Goal: Information Seeking & Learning: Learn about a topic

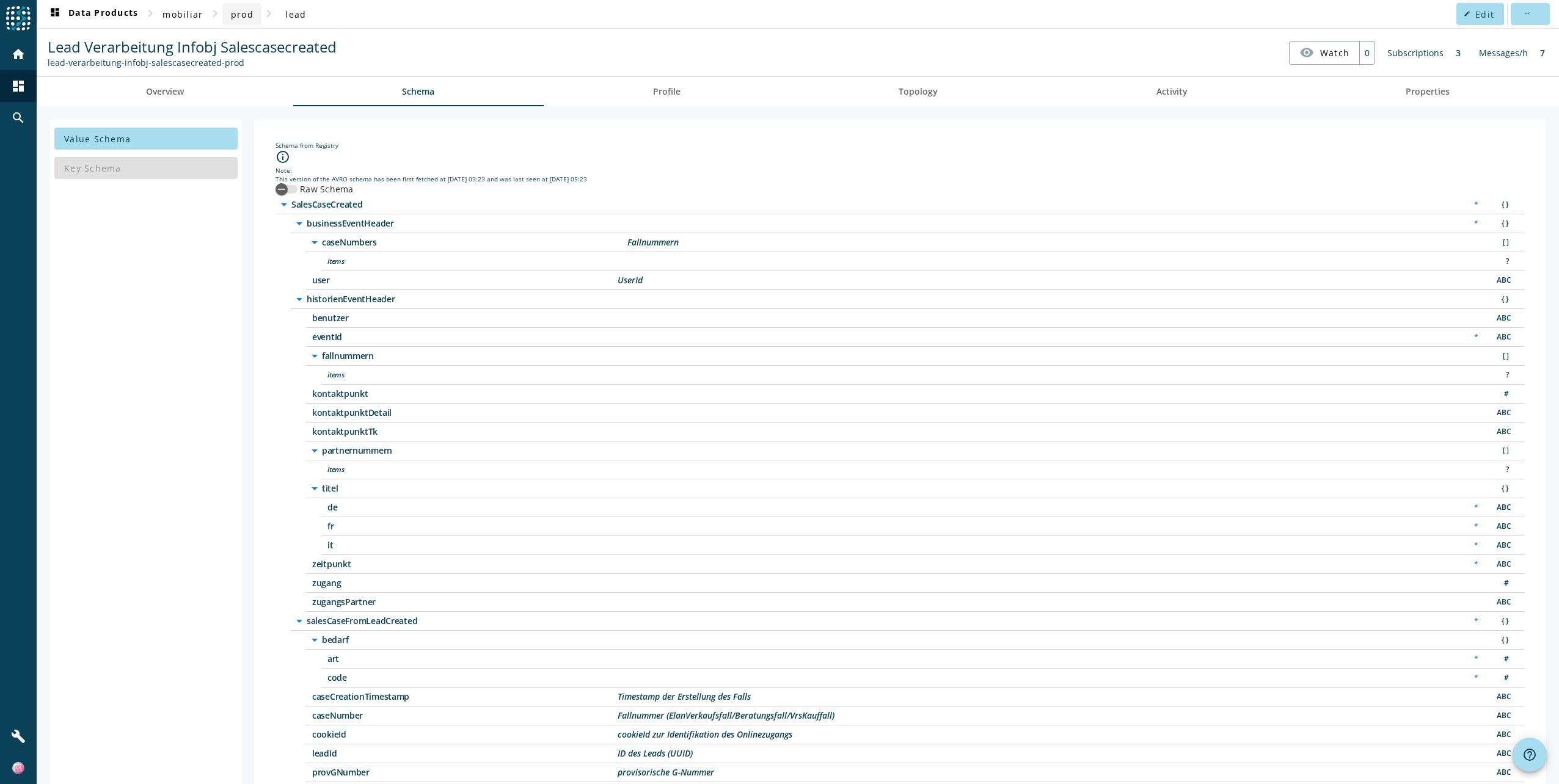
click at [248, 15] on span "prod" at bounding box center [242, 14] width 23 height 11
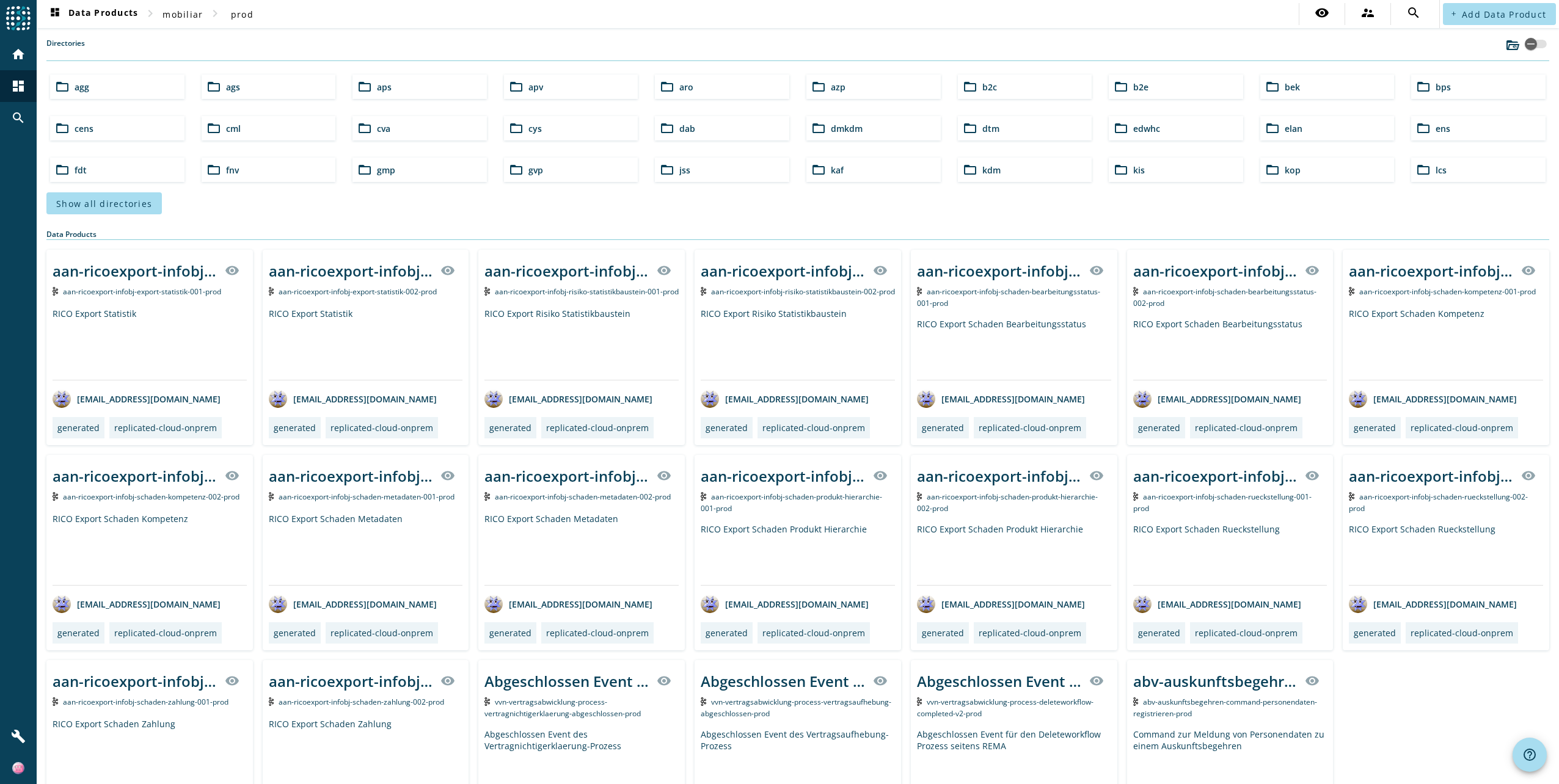
drag, startPoint x: 310, startPoint y: 191, endPoint x: 301, endPoint y: 184, distance: 11.4
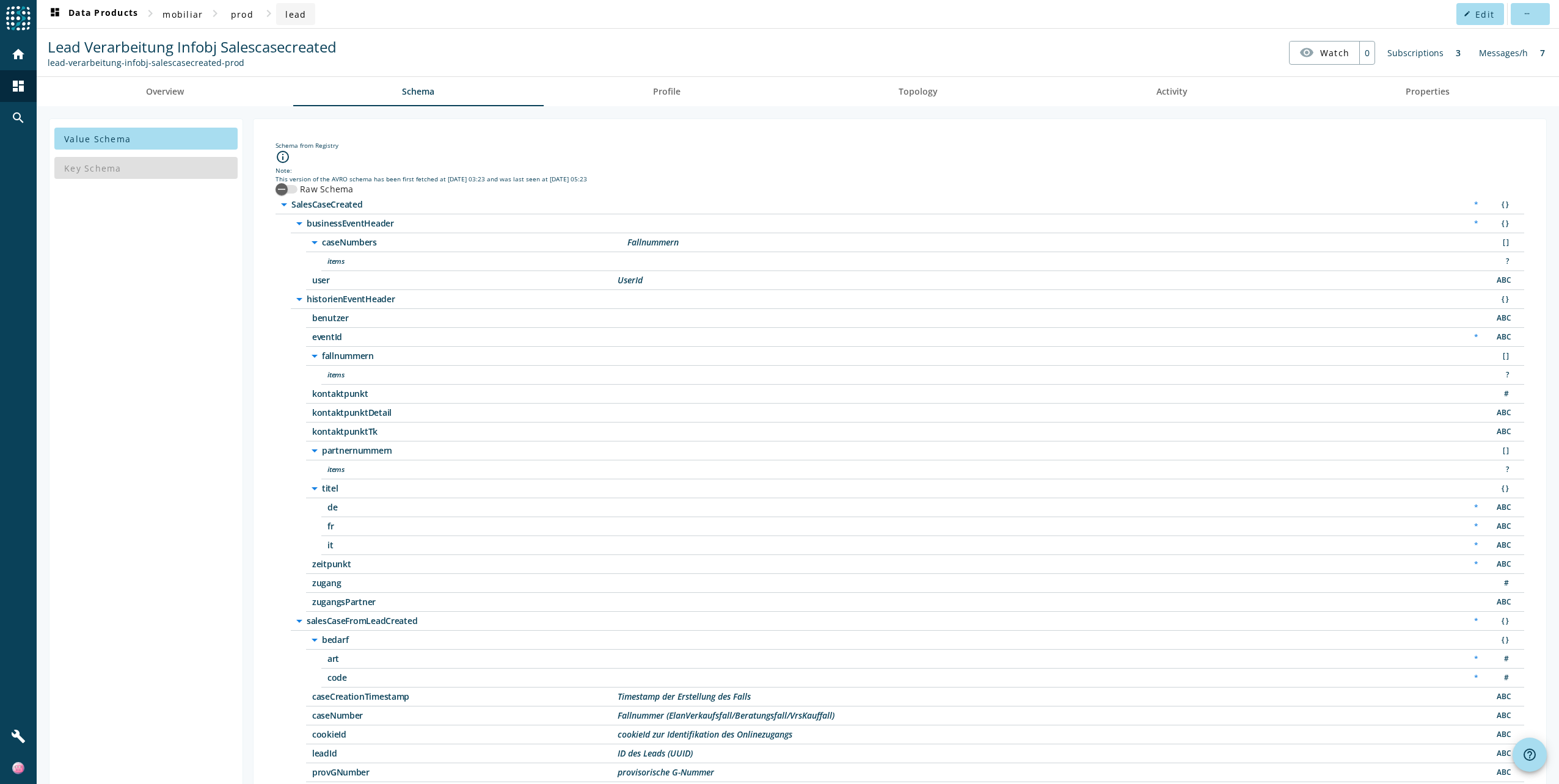
click at [289, 18] on span "lead" at bounding box center [295, 14] width 20 height 11
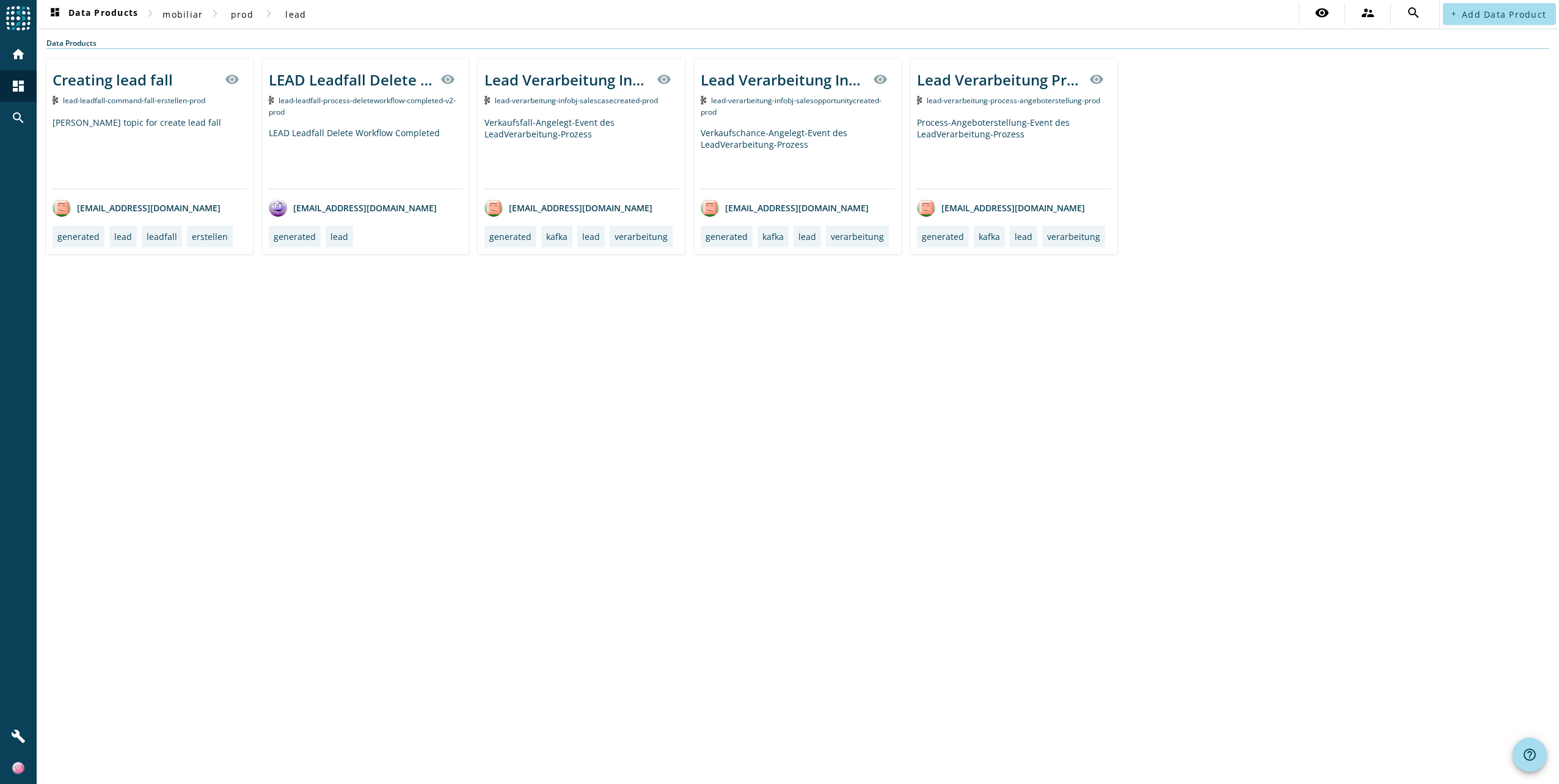
click at [862, 147] on div "Verkaufschance-Angelegt-Event des LeadVerarbeitung-Prozess" at bounding box center [797, 157] width 195 height 61
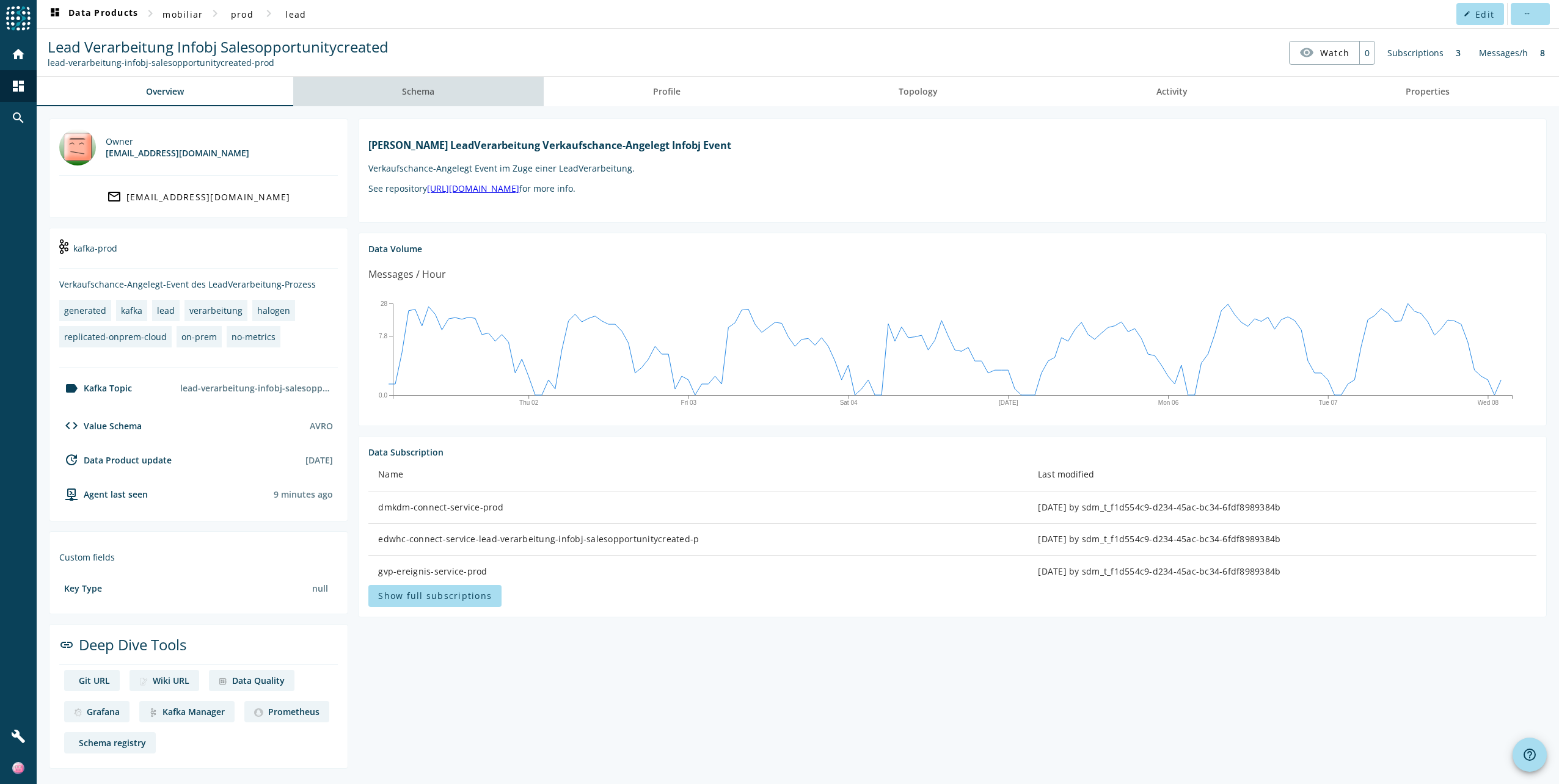
click at [409, 95] on span "Schema" at bounding box center [418, 91] width 33 height 8
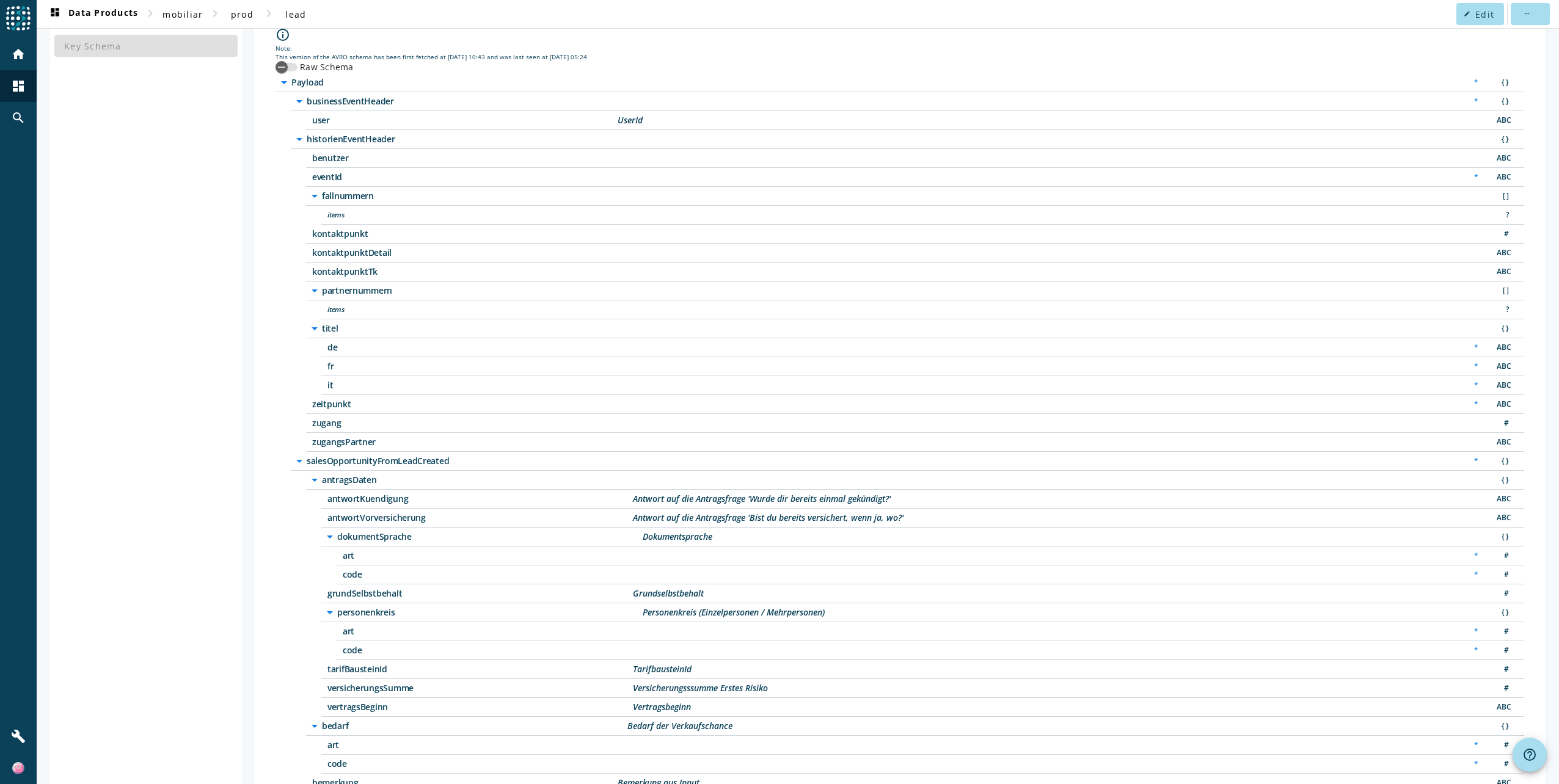
scroll to position [183, 0]
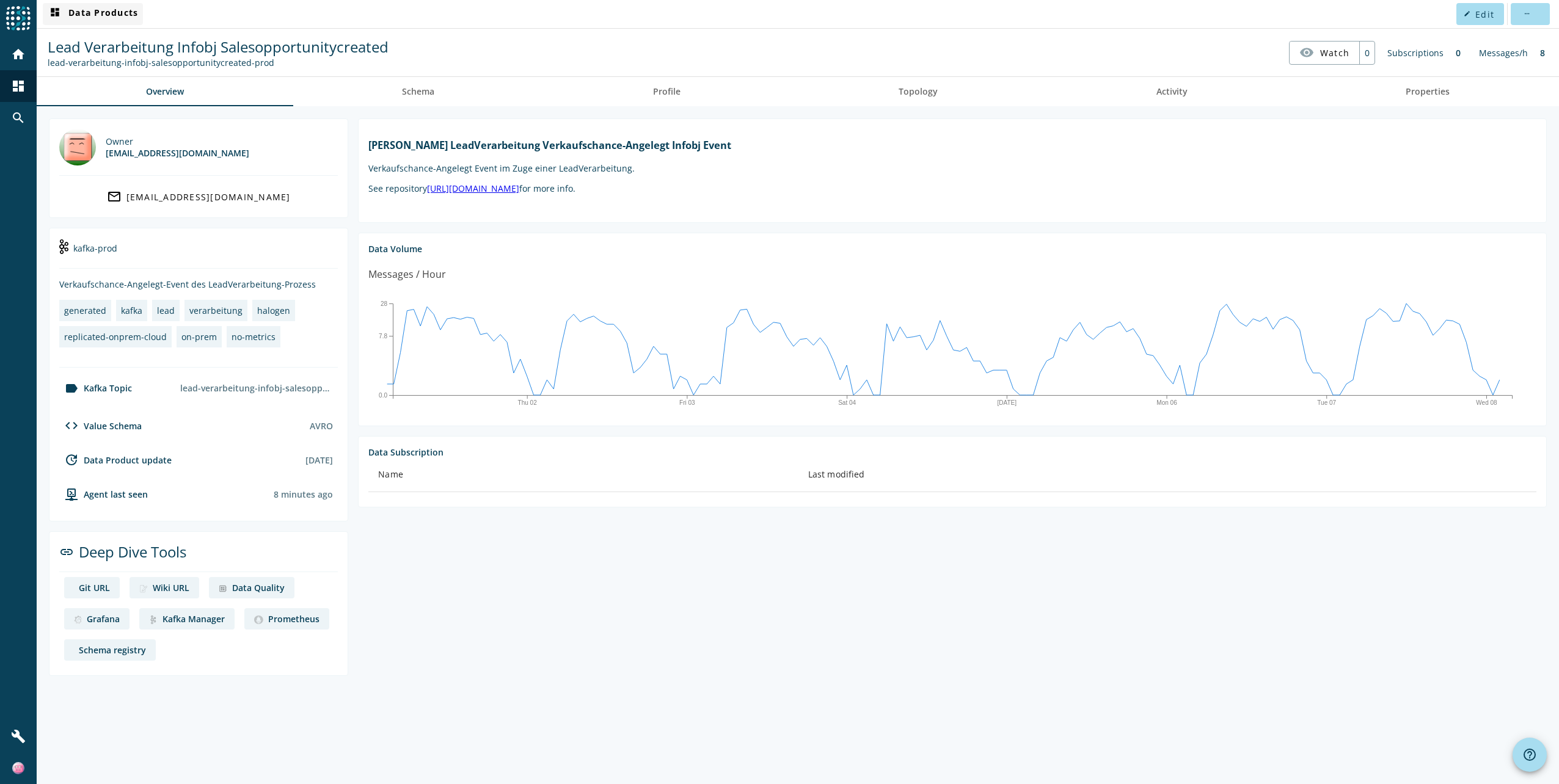
click at [63, 17] on span "dashboard Data Products" at bounding box center [92, 14] width 90 height 14
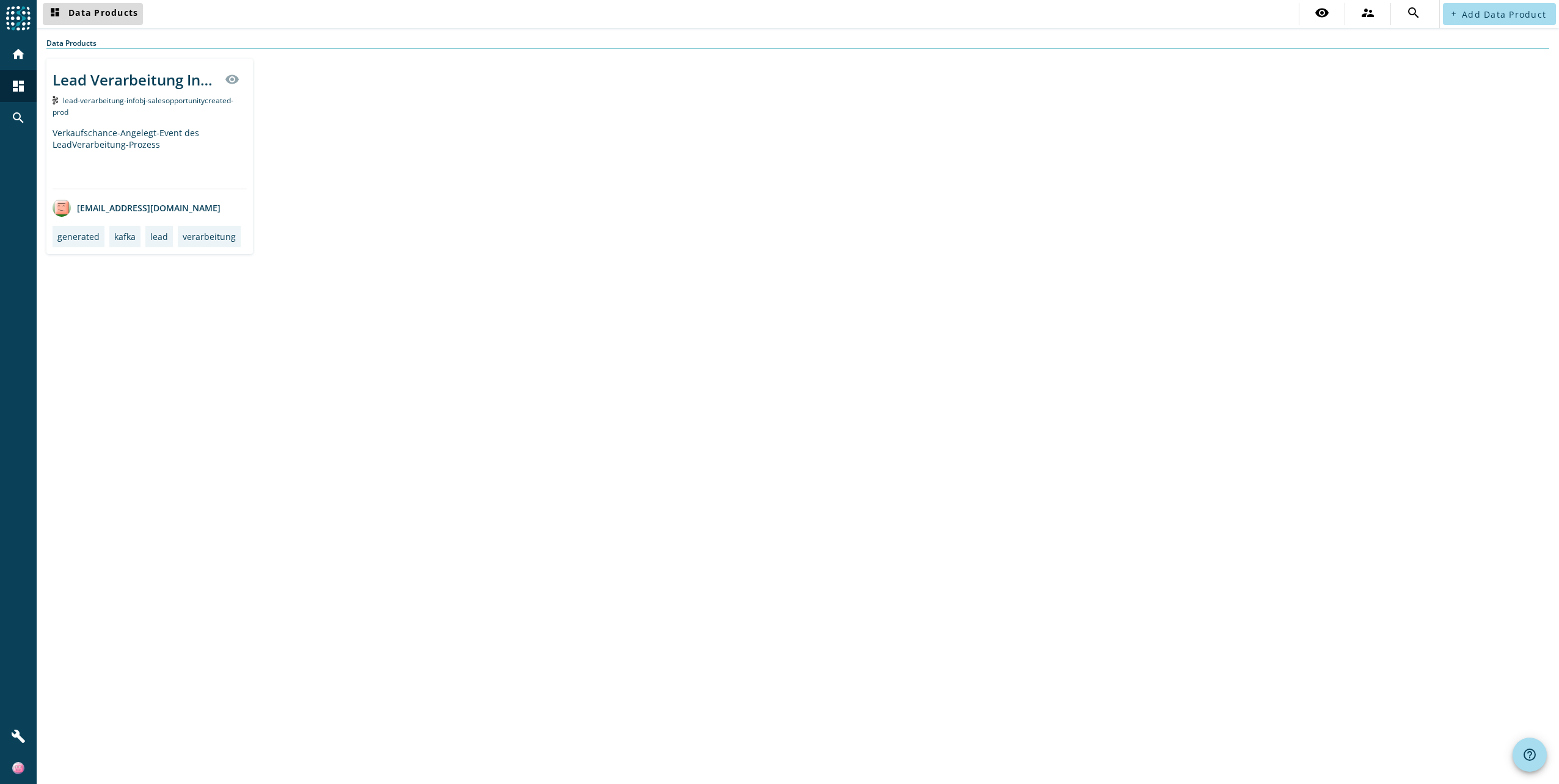
drag, startPoint x: 51, startPoint y: 23, endPoint x: 59, endPoint y: 23, distance: 8.0
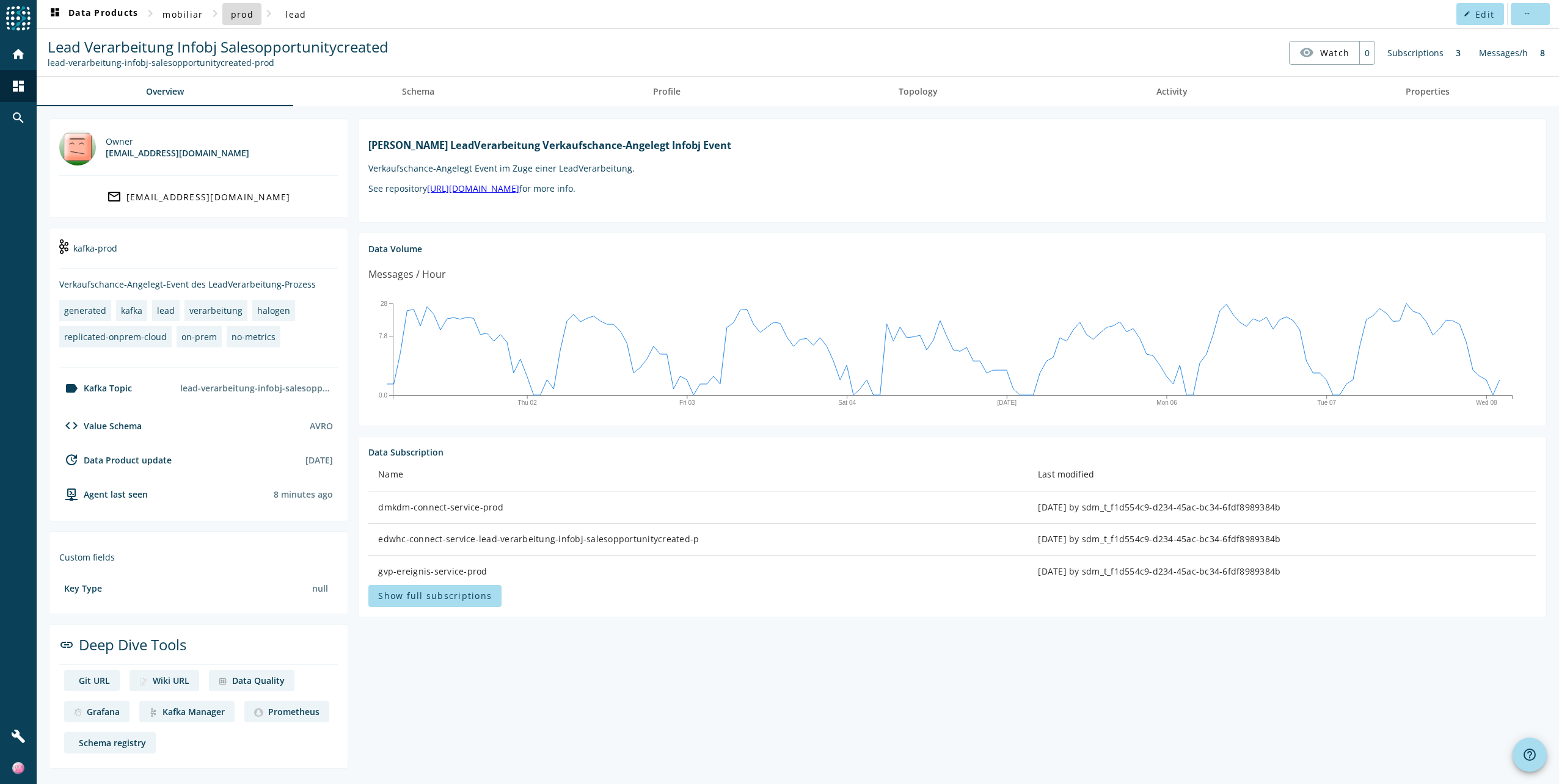
click at [233, 16] on span "prod" at bounding box center [242, 14] width 23 height 11
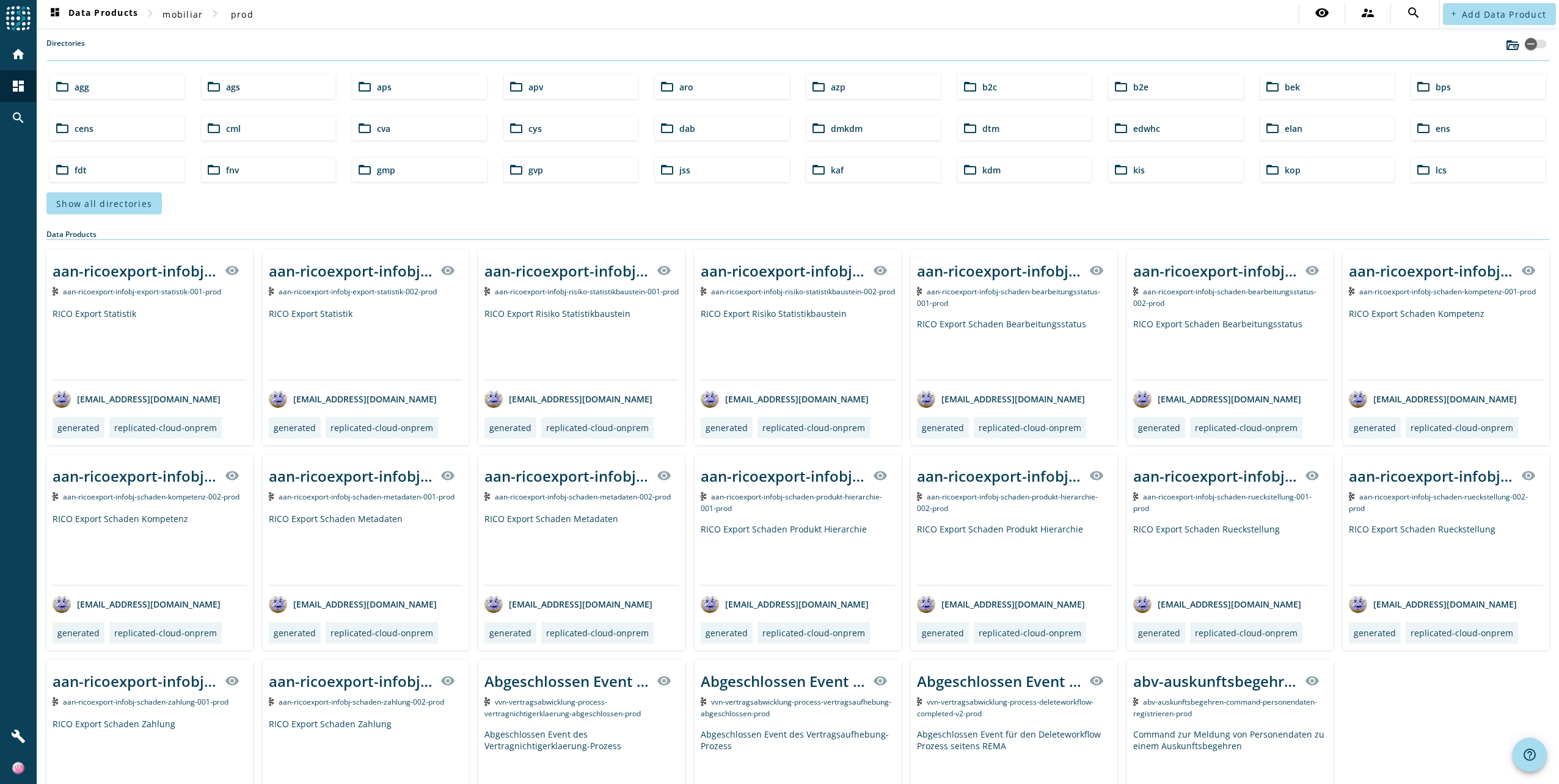
click at [731, 86] on div "folder_open aro" at bounding box center [722, 86] width 134 height 24
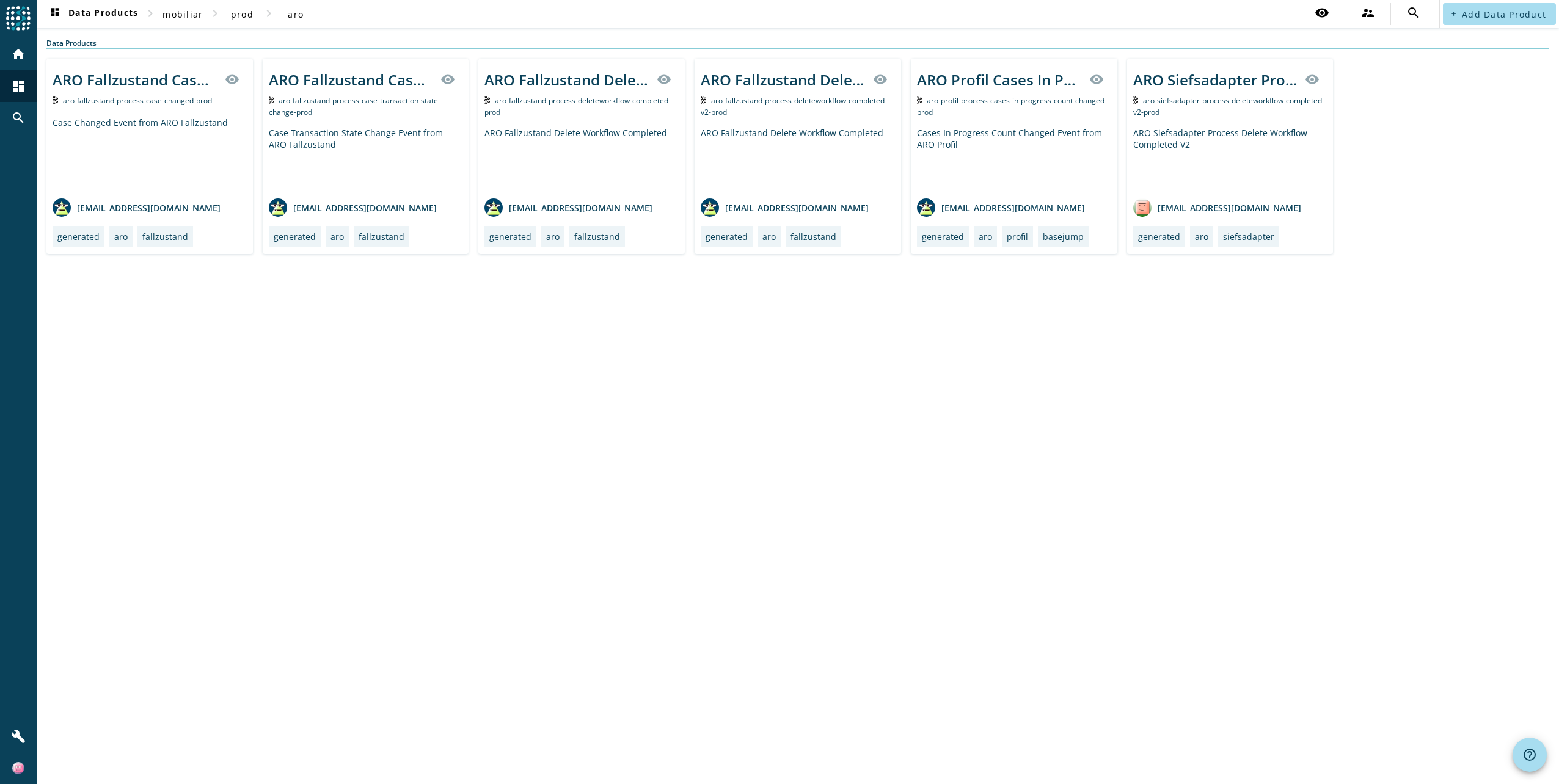
click at [200, 137] on div "Case Changed Event from ARO Fallzustand" at bounding box center [149, 152] width 195 height 72
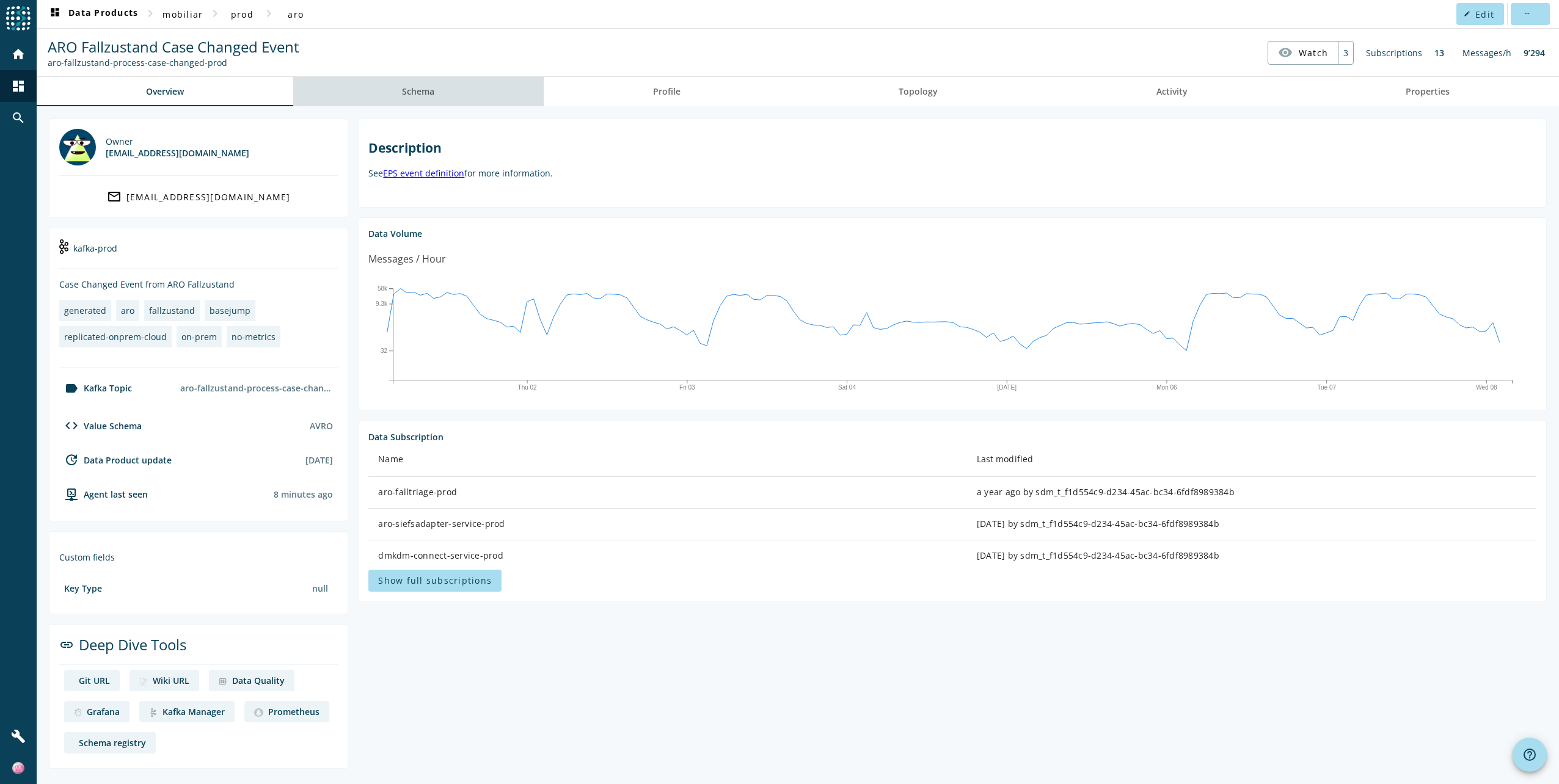
click at [422, 101] on span "Schema" at bounding box center [418, 92] width 33 height 30
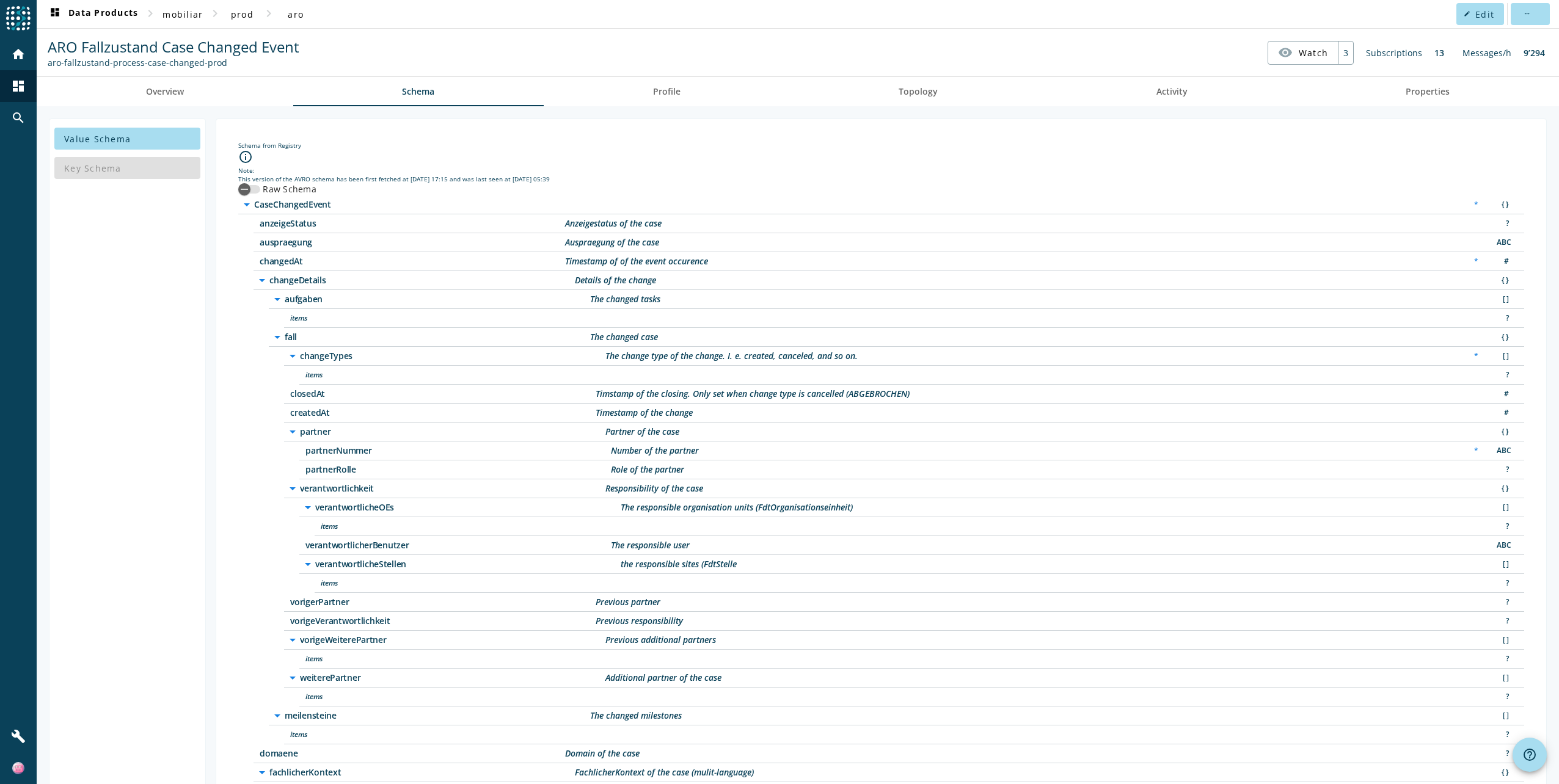
click at [254, 276] on icon "arrow_drop_down" at bounding box center [261, 280] width 14 height 14
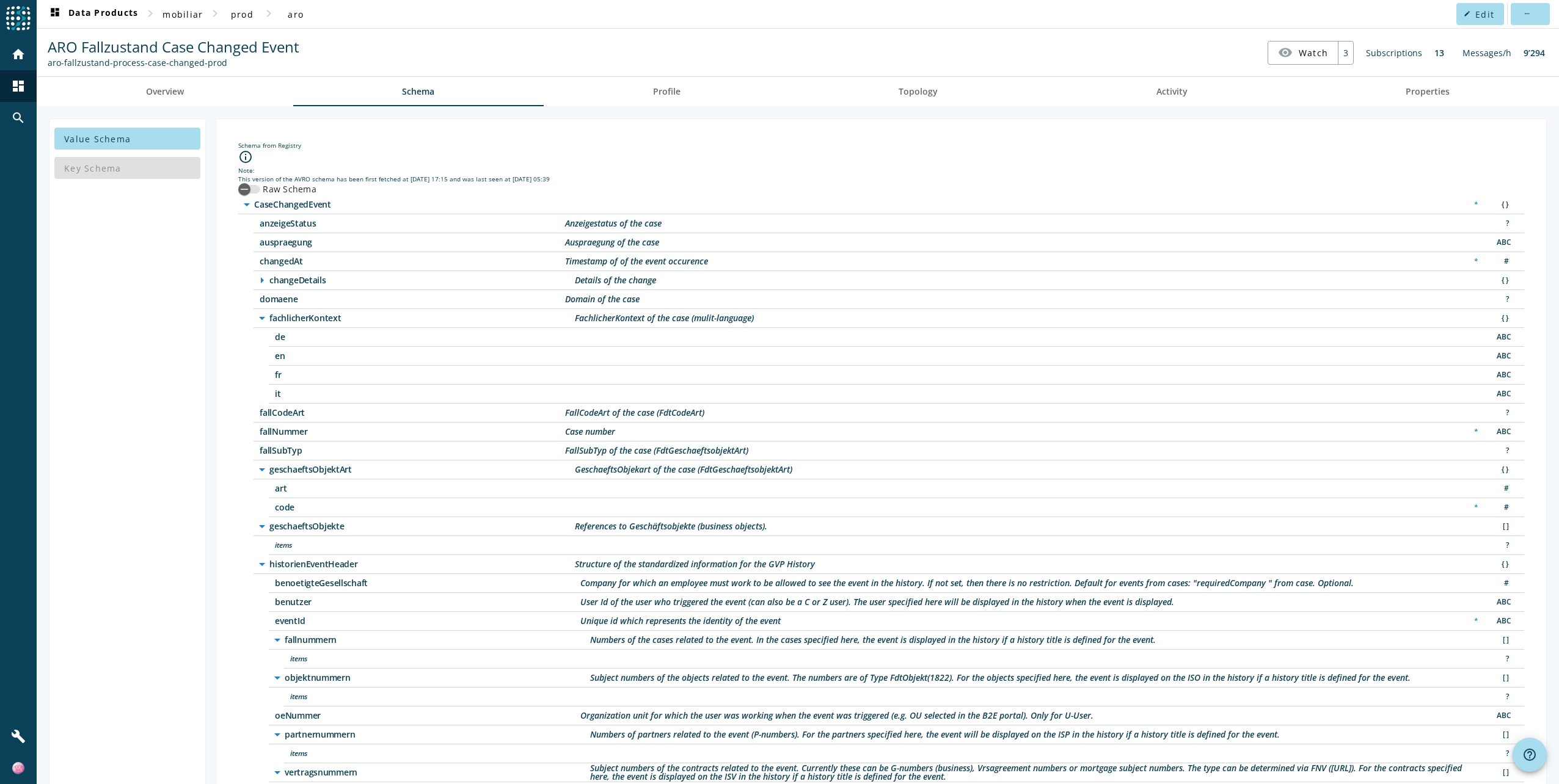
click at [254, 322] on icon "arrow_drop_down" at bounding box center [261, 318] width 14 height 14
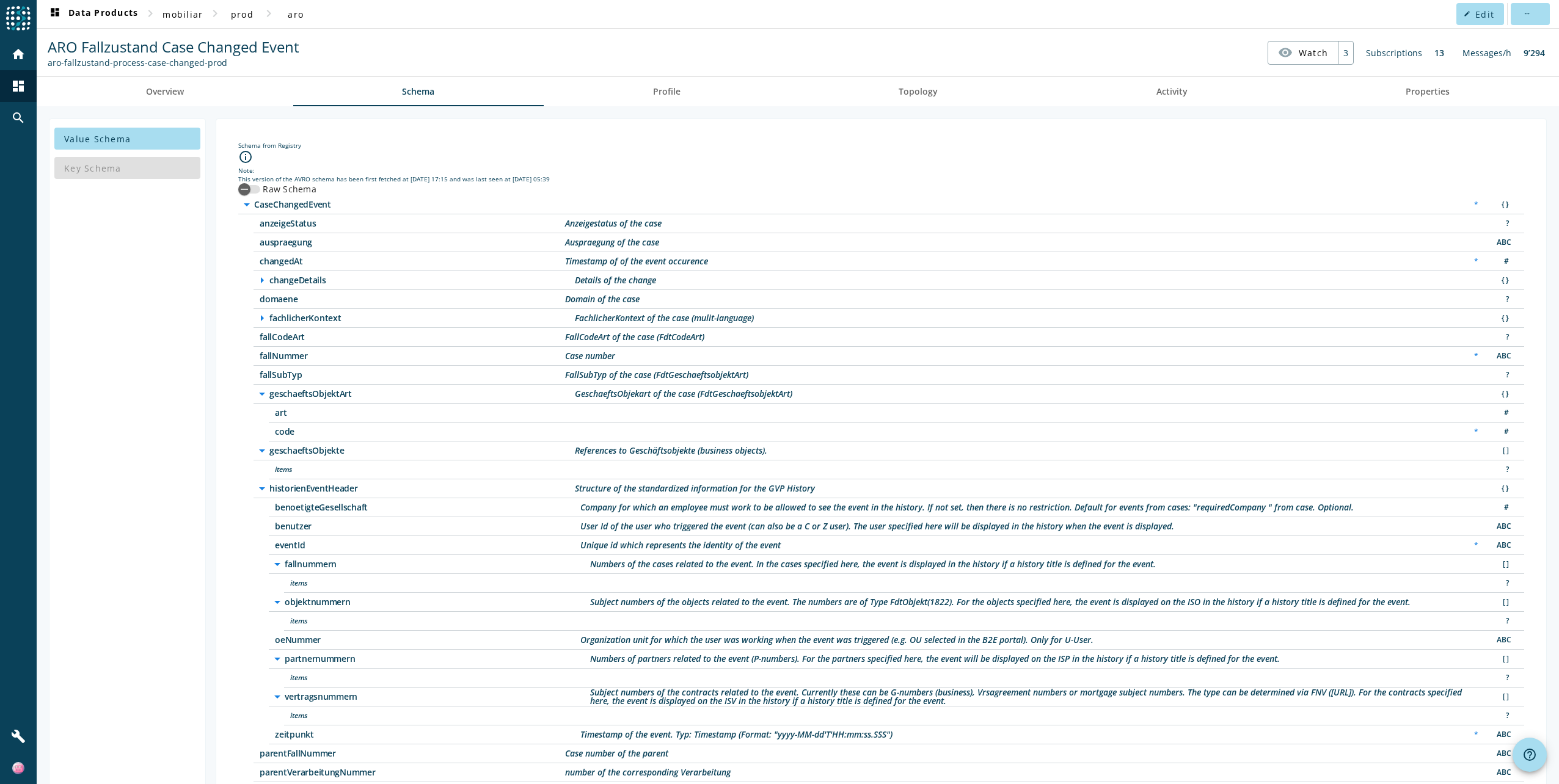
scroll to position [33, 0]
